Goal: Task Accomplishment & Management: Manage account settings

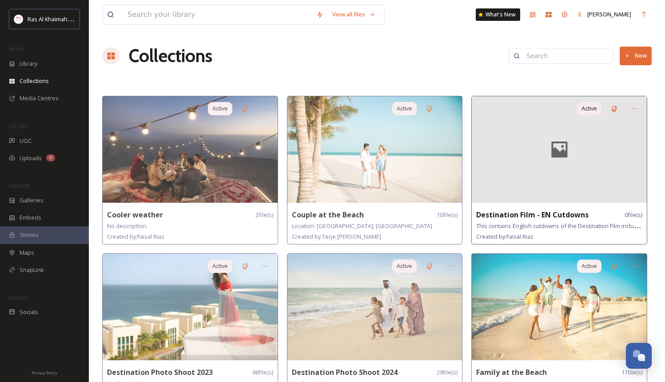
click at [523, 216] on strong "Destination Film - EN Cutdowns" at bounding box center [532, 215] width 112 height 10
click at [37, 67] on span "Library" at bounding box center [29, 64] width 18 height 8
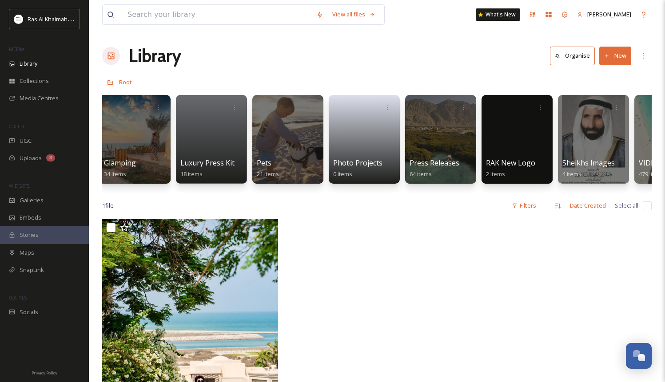
scroll to position [0, 1742]
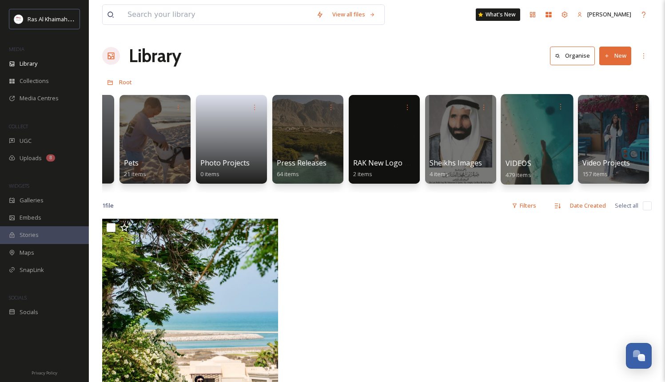
click at [527, 164] on span "VIDEOS" at bounding box center [518, 164] width 26 height 10
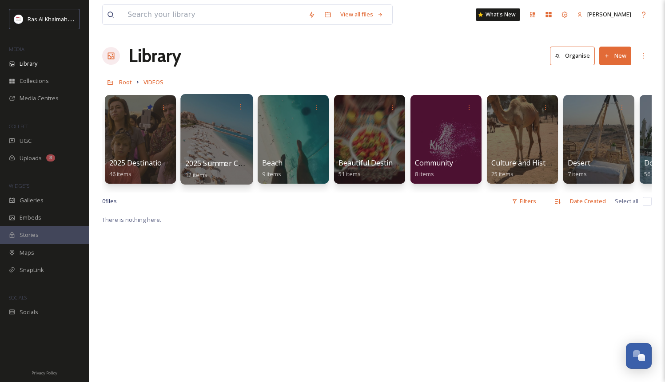
click at [231, 141] on div at bounding box center [216, 139] width 72 height 91
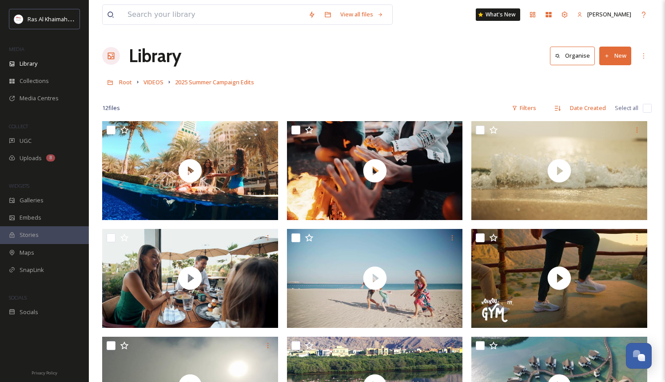
click at [160, 88] on div "Root VIDEOS 2025 Summer Campaign Edits" at bounding box center [376, 82] width 549 height 17
click at [154, 82] on span "VIDEOS" at bounding box center [153, 82] width 20 height 8
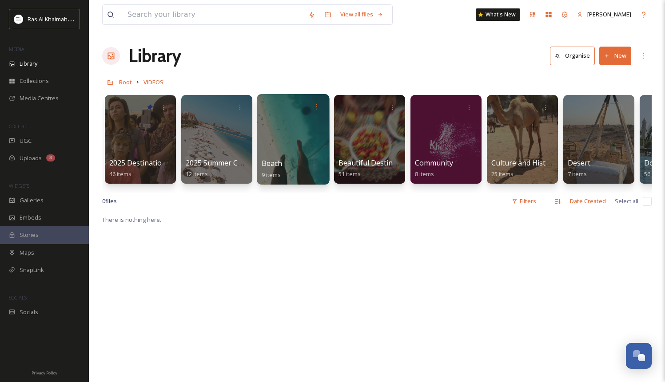
click at [298, 167] on div "Beach 9 items" at bounding box center [294, 169] width 64 height 22
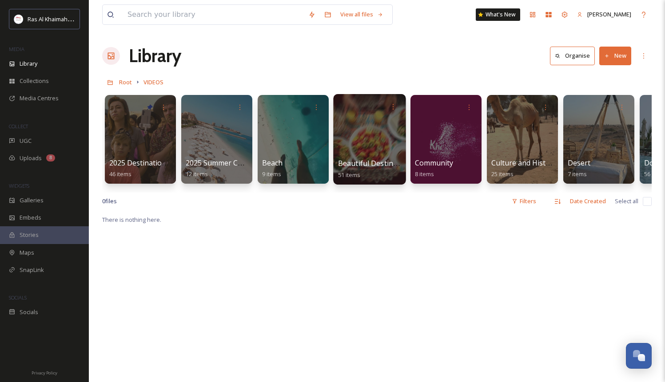
click at [348, 155] on div at bounding box center [369, 139] width 72 height 91
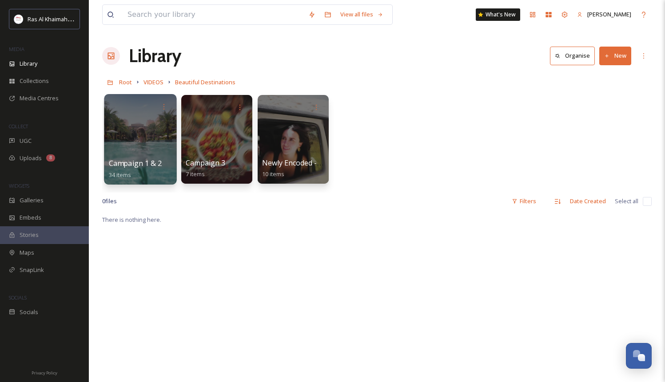
click at [147, 150] on div at bounding box center [140, 139] width 72 height 91
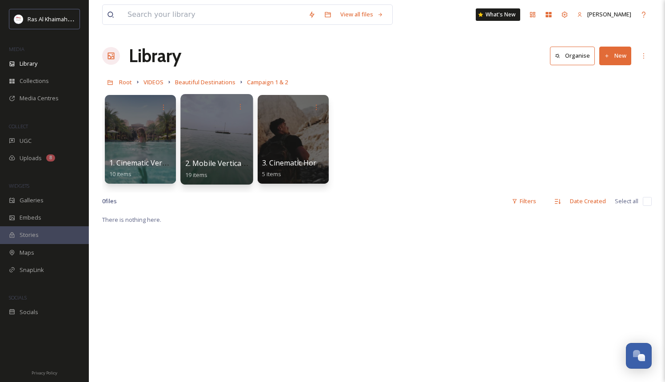
drag, startPoint x: 215, startPoint y: 148, endPoint x: 194, endPoint y: 155, distance: 22.8
click at [194, 155] on div at bounding box center [216, 139] width 72 height 91
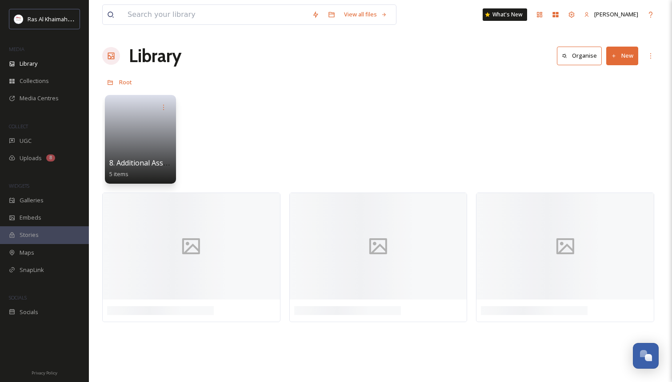
click at [194, 155] on div "8. Additional Assets 5 items" at bounding box center [380, 142] width 556 height 102
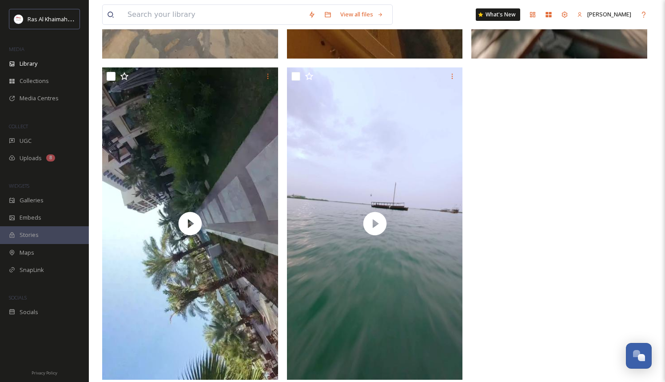
scroll to position [1446, 0]
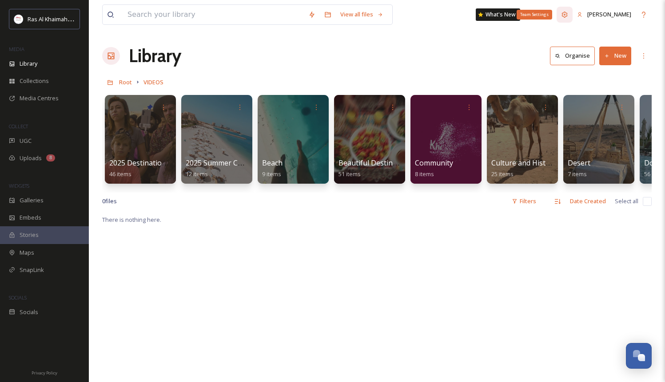
click at [568, 15] on icon at bounding box center [564, 14] width 7 height 7
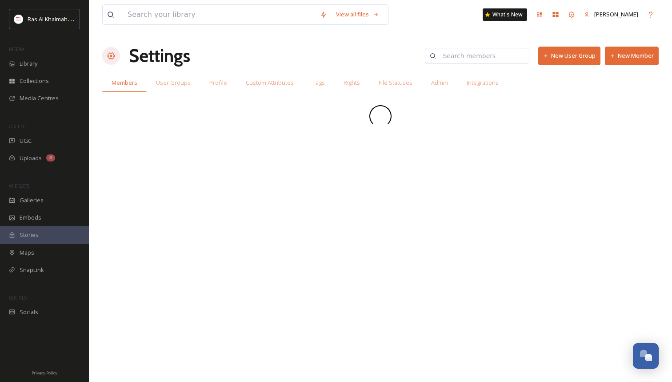
click at [634, 57] on button "New Member" at bounding box center [632, 56] width 54 height 18
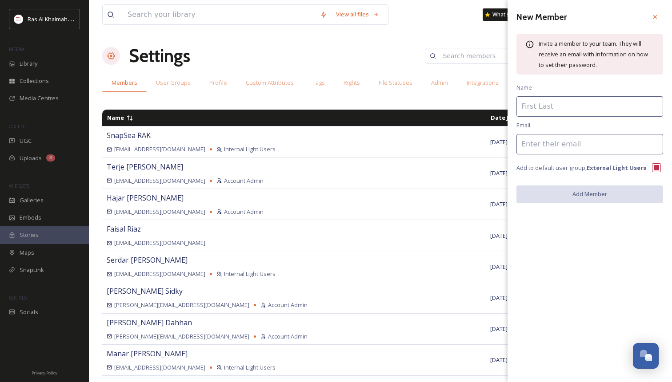
click at [559, 104] on input at bounding box center [589, 106] width 147 height 20
click at [527, 148] on input at bounding box center [589, 144] width 147 height 20
type input "[EMAIL_ADDRESS][PERSON_NAME][DOMAIN_NAME]"
click at [525, 110] on input at bounding box center [589, 106] width 147 height 20
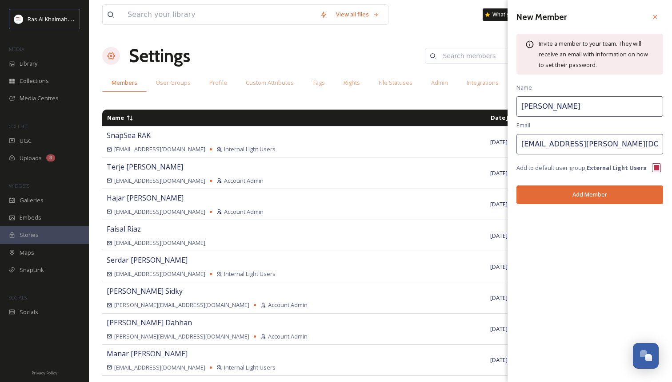
type input "[PERSON_NAME]"
click at [569, 195] on button "Add Member" at bounding box center [589, 195] width 147 height 18
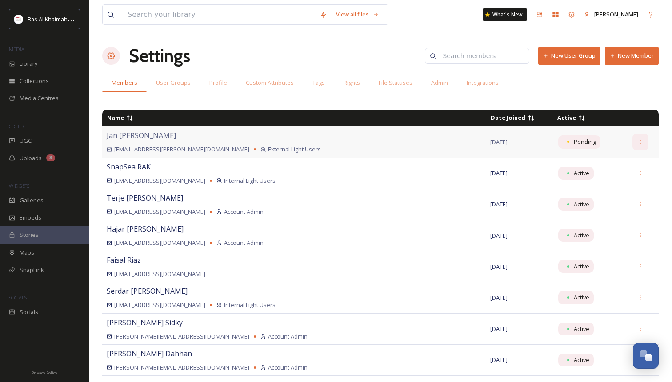
click at [637, 143] on icon at bounding box center [640, 142] width 6 height 6
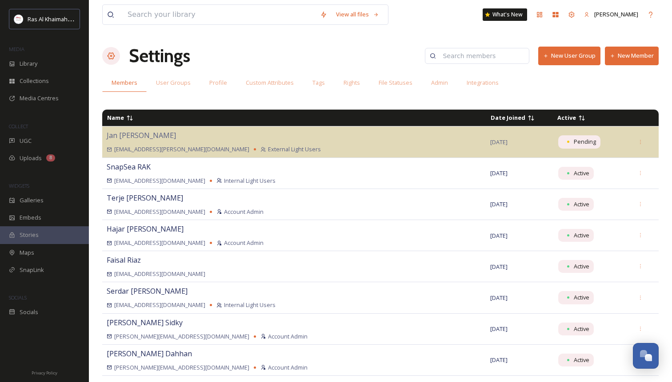
click at [593, 83] on div "Members User Groups Profile Custom Attributes Tags Rights File Statuses Admin I…" at bounding box center [380, 83] width 556 height 18
